Goal: Information Seeking & Learning: Learn about a topic

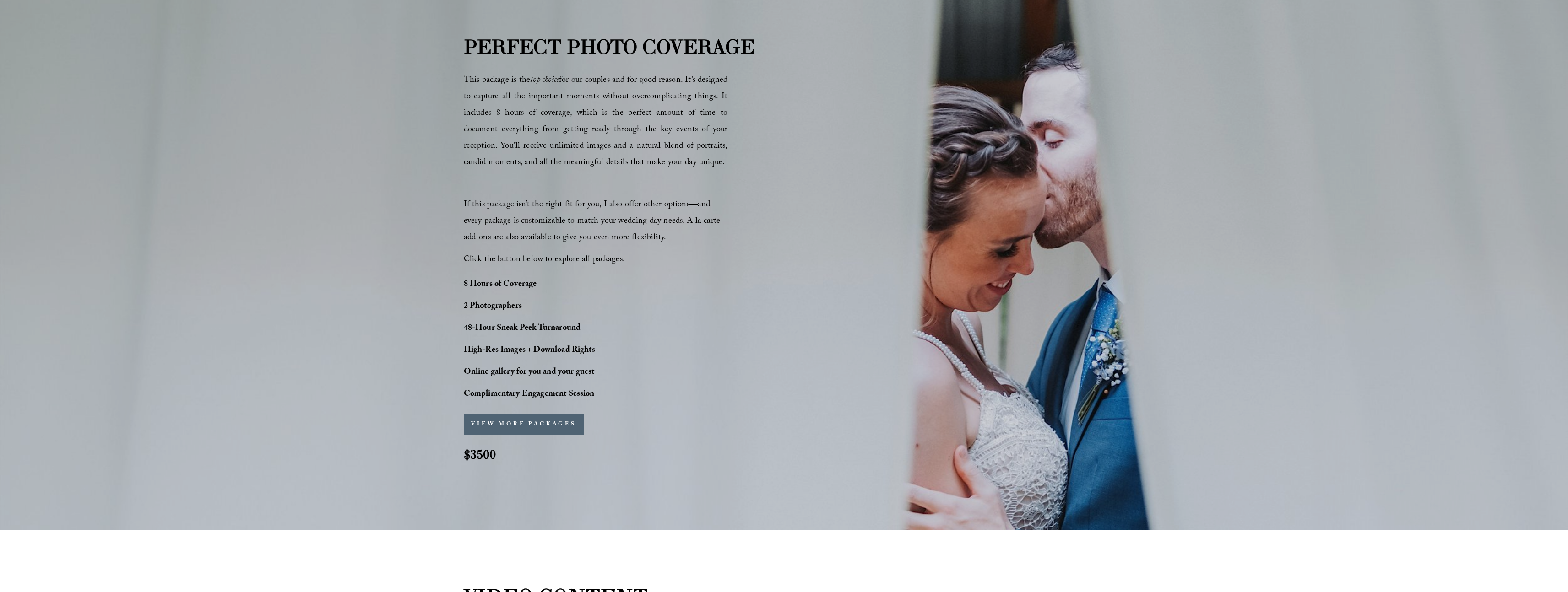
scroll to position [819, 0]
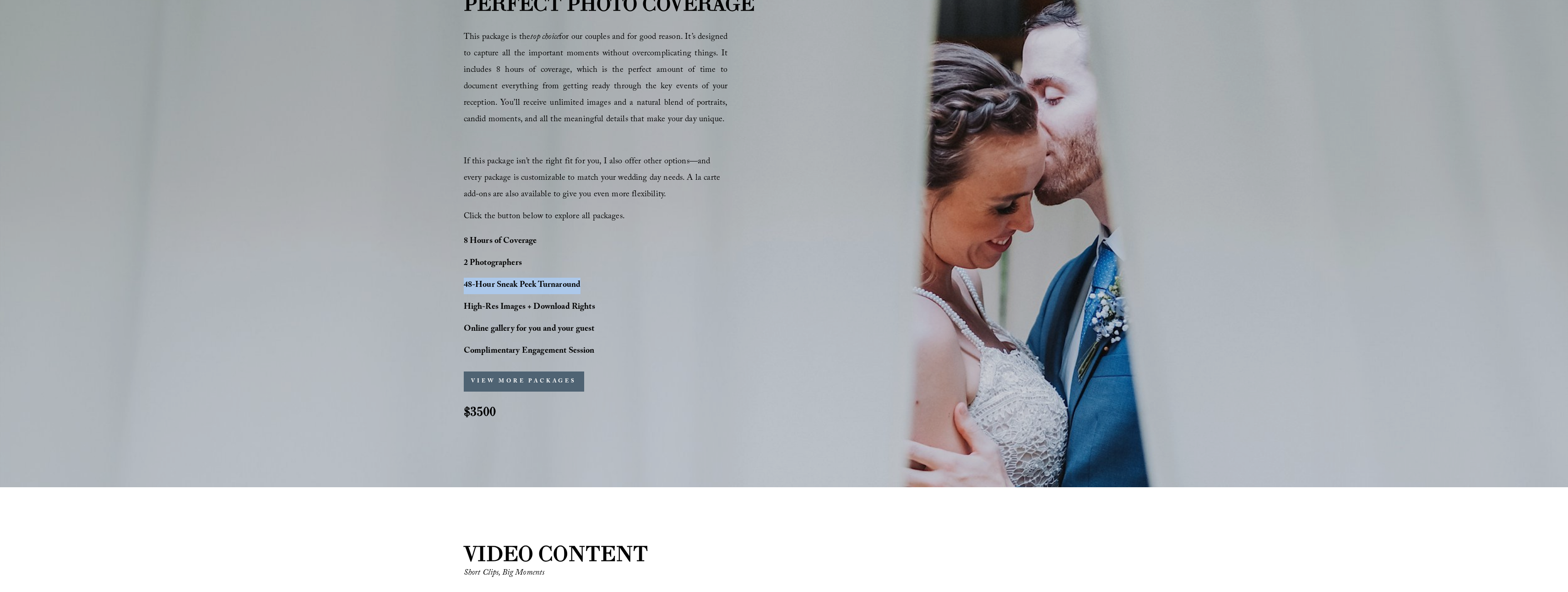
drag, startPoint x: 581, startPoint y: 285, endPoint x: 459, endPoint y: 285, distance: 122.0
click at [459, 285] on div "PERFECT PHOTO COVERAGE This package is the top choice for our couples and for g…" at bounding box center [784, 212] width 1568 height 446
copy strong "48-Hour Sneak Peek Turnaround"
drag, startPoint x: 465, startPoint y: 240, endPoint x: 645, endPoint y: 352, distance: 212.0
click at [645, 352] on div "8 Hours of Coverage 2 Photographers 48-Hour Sneak Peek Turnaround High-Res Imag…" at bounding box center [555, 297] width 183 height 127
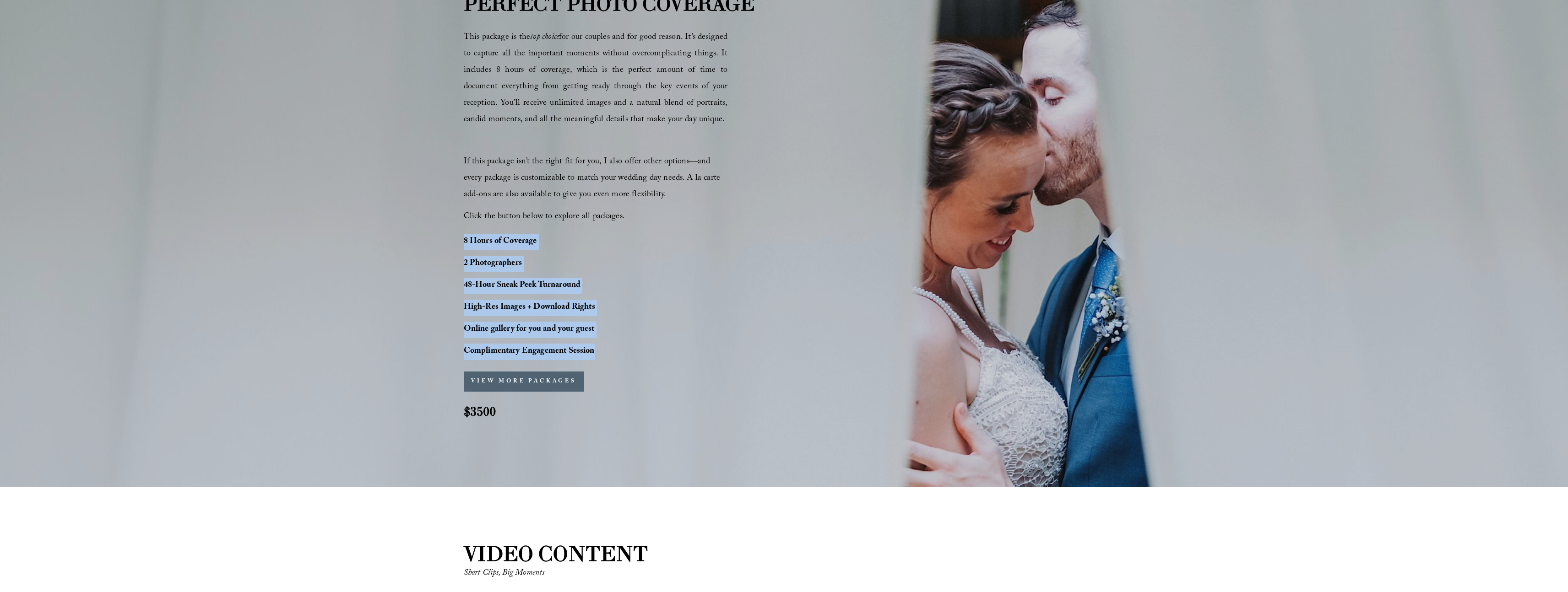
copy div "8 Hours of Coverage 2 Photographers 48-Hour Sneak Peek Turnaround High-Res Imag…"
click at [584, 278] on p "48-Hour Sneak Peek Turnaround" at bounding box center [555, 286] width 183 height 16
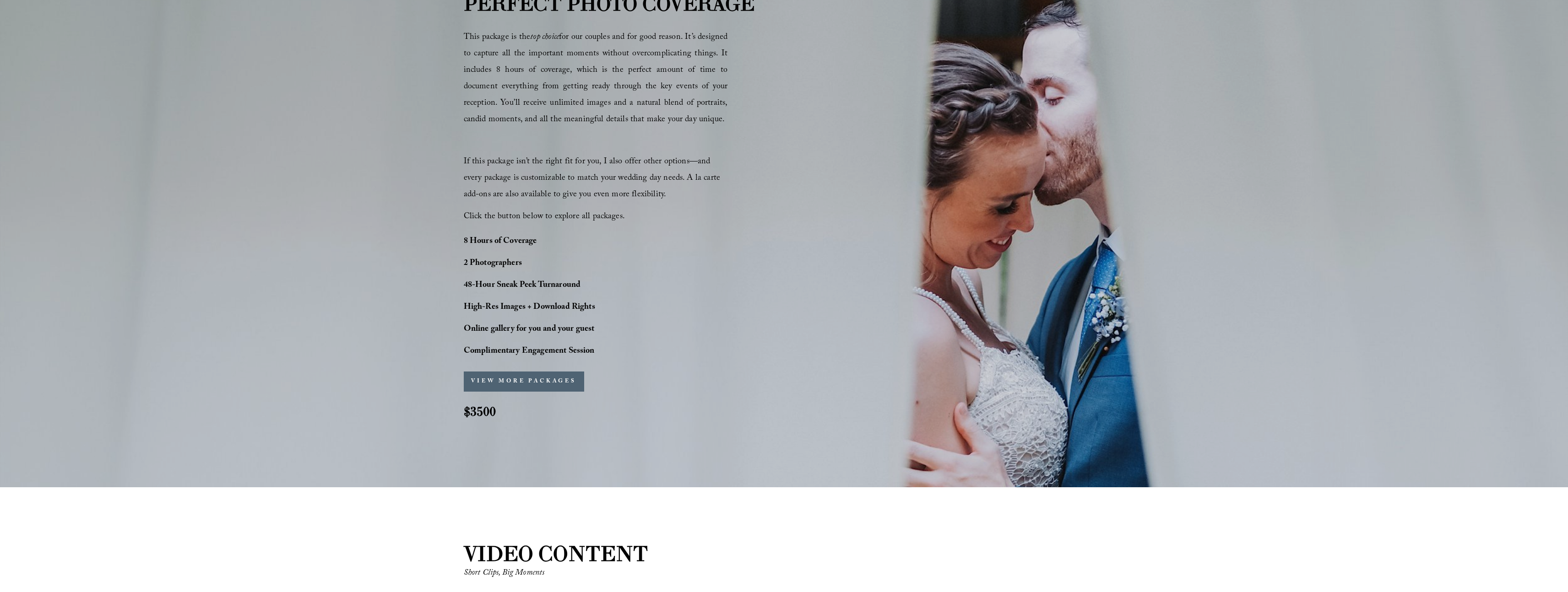
click at [584, 284] on p "48-Hour Sneak Peek Turnaround" at bounding box center [555, 286] width 183 height 16
click at [582, 285] on p "48-Hour Sneak Peek Turnaround" at bounding box center [555, 286] width 183 height 16
click at [581, 284] on strong "48-Hour Sneak Peek Turnaround" at bounding box center [522, 285] width 117 height 14
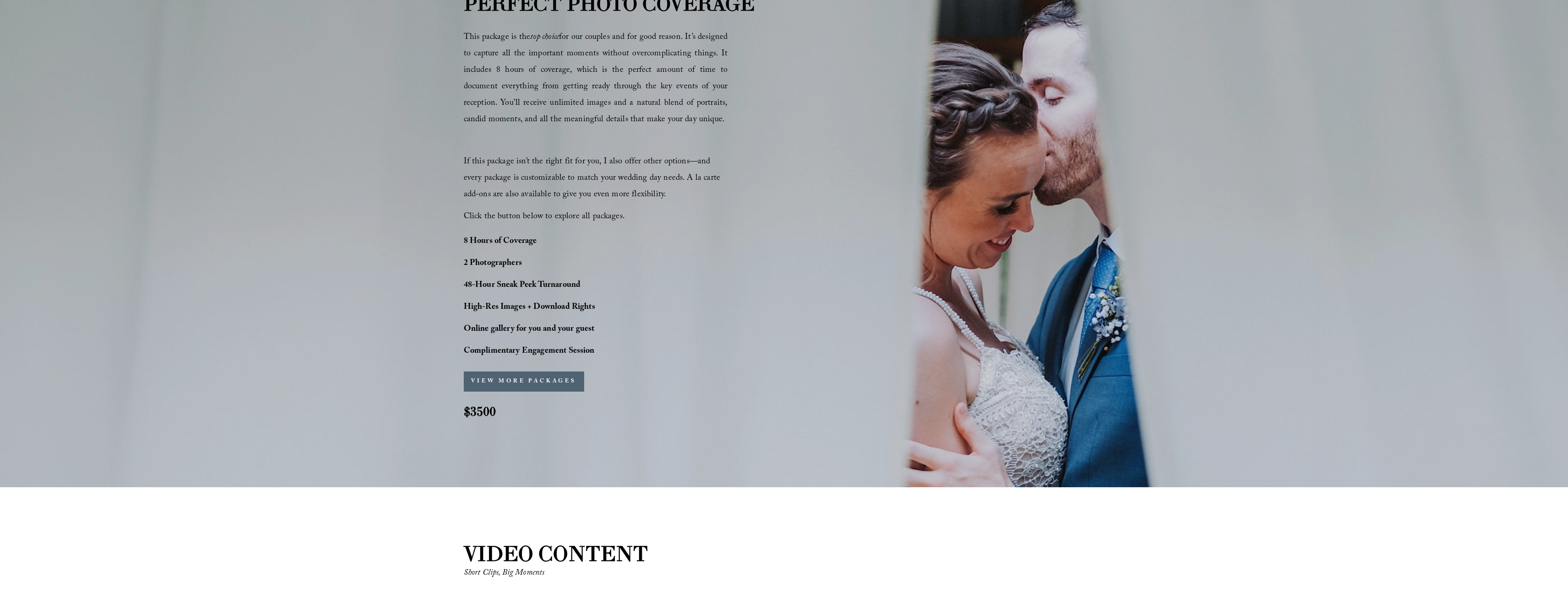
click at [581, 284] on strong "48-Hour Sneak Peek Turnaround" at bounding box center [522, 285] width 117 height 14
drag, startPoint x: 584, startPoint y: 284, endPoint x: 457, endPoint y: 284, distance: 127.0
click at [457, 284] on div "PERFECT PHOTO COVERAGE This package is the top choice for our couples and for g…" at bounding box center [784, 212] width 1568 height 446
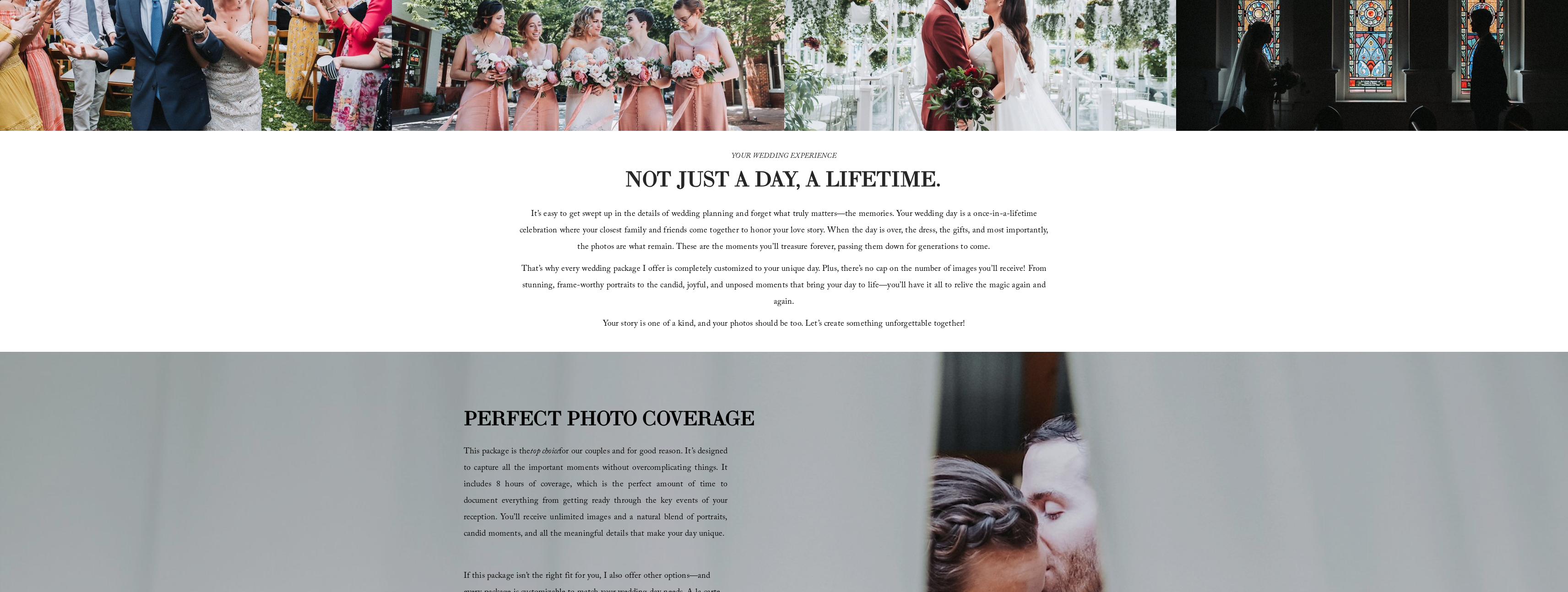
scroll to position [347, 0]
